Goal: Information Seeking & Learning: Learn about a topic

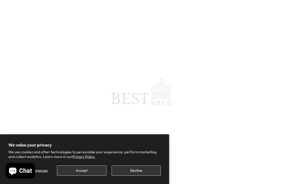
click at [132, 170] on button "Decline" at bounding box center [136, 170] width 49 height 10
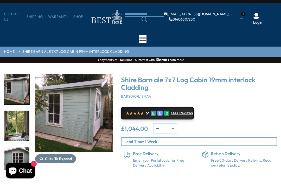
scroll to position [6, 0]
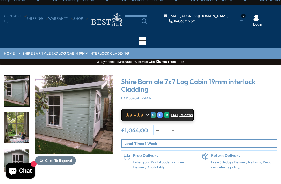
click at [105, 135] on img "1 / 11" at bounding box center [74, 114] width 78 height 78
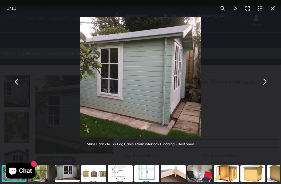
click at [266, 82] on button "You can close this modal content with the ESC key" at bounding box center [264, 81] width 12 height 12
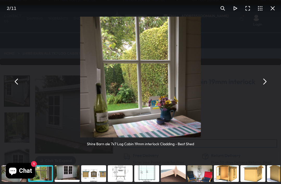
click at [265, 81] on button "You can close this modal content with the ESC key" at bounding box center [264, 81] width 12 height 12
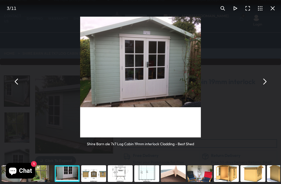
click at [268, 81] on button "You can close this modal content with the ESC key" at bounding box center [264, 81] width 12 height 12
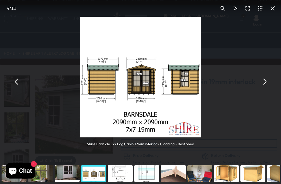
click at [265, 81] on button "You can close this modal content with the ESC key" at bounding box center [264, 81] width 12 height 12
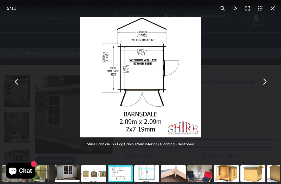
click at [266, 82] on button "You can close this modal content with the ESC key" at bounding box center [264, 81] width 12 height 12
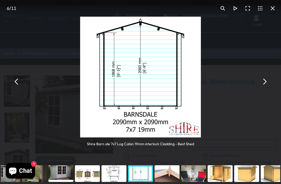
click at [265, 81] on button "You can close this modal content with the ESC key" at bounding box center [264, 81] width 12 height 12
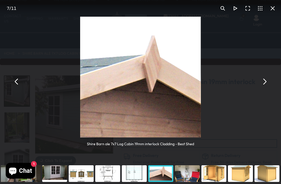
click at [266, 81] on button "You can close this modal content with the ESC key" at bounding box center [264, 81] width 12 height 12
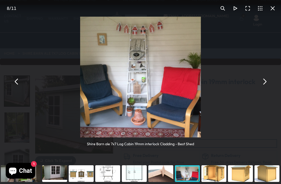
click at [266, 81] on button "You can close this modal content with the ESC key" at bounding box center [264, 81] width 12 height 12
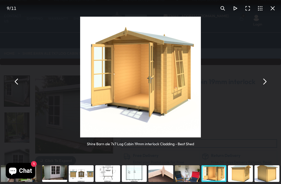
click at [267, 81] on button "You can close this modal content with the ESC key" at bounding box center [264, 81] width 12 height 12
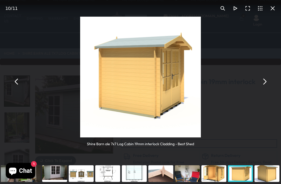
click at [266, 82] on button "You can close this modal content with the ESC key" at bounding box center [264, 81] width 12 height 12
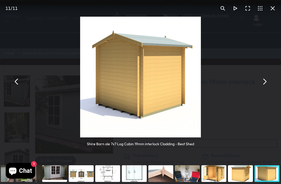
click at [267, 82] on button "You can close this modal content with the ESC key" at bounding box center [264, 81] width 12 height 12
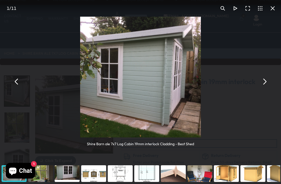
click at [277, 8] on button "You can close this modal content with the ESC key" at bounding box center [272, 8] width 12 height 12
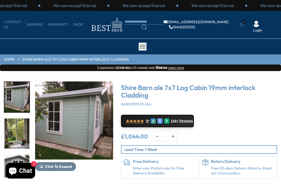
scroll to position [6, 0]
